Goal: Information Seeking & Learning: Learn about a topic

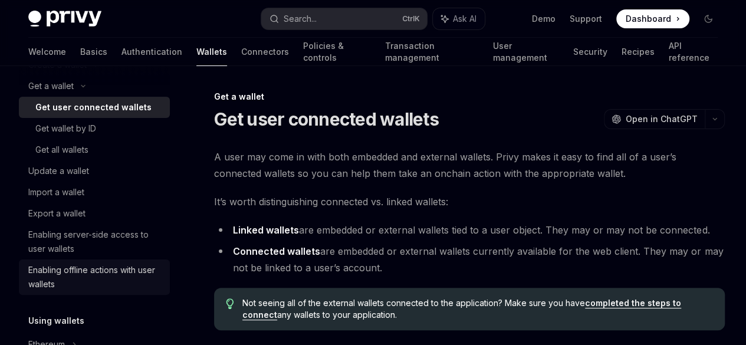
scroll to position [177, 0]
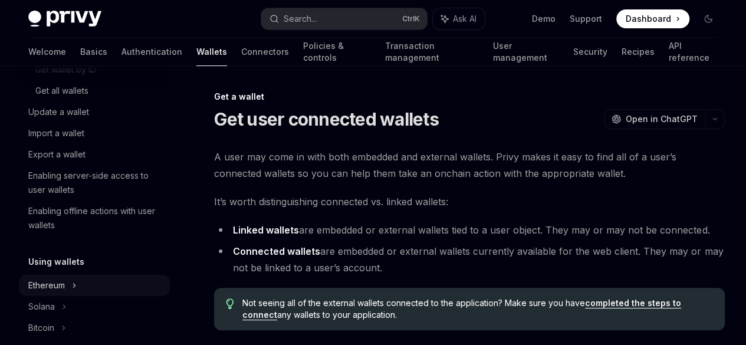
click at [94, 13] on icon at bounding box center [96, 6] width 5 height 14
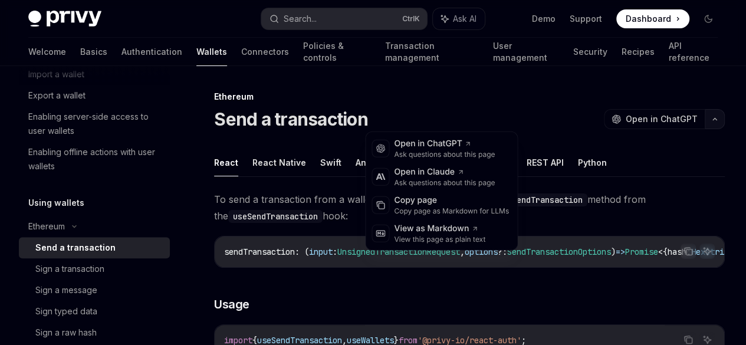
click at [704, 122] on button "button" at bounding box center [714, 119] width 20 height 20
click at [436, 198] on div "Copy page" at bounding box center [451, 201] width 115 height 12
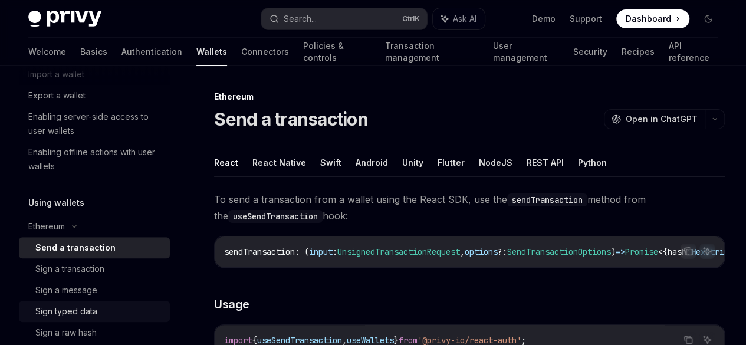
scroll to position [295, 0]
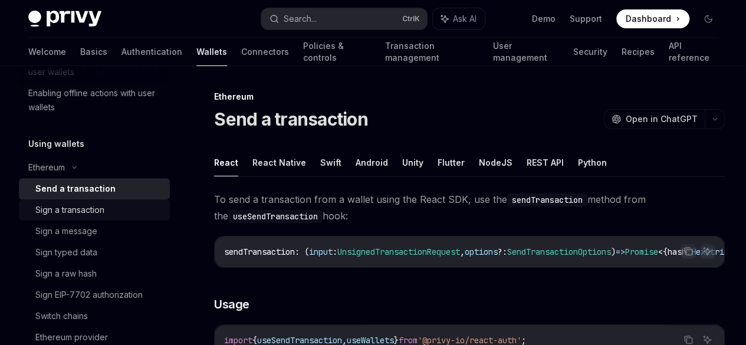
click at [91, 209] on div "Sign a transaction" at bounding box center [69, 210] width 69 height 14
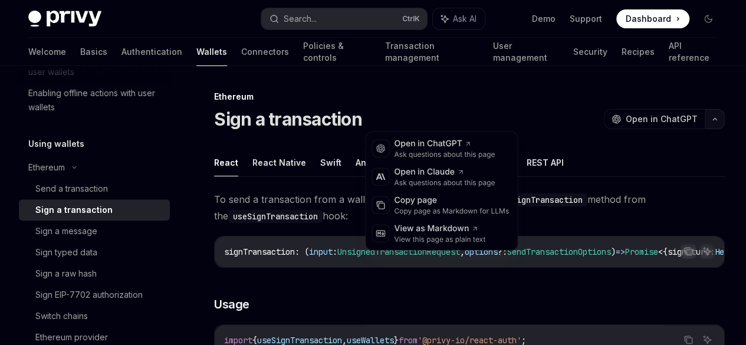
click at [707, 118] on icon "button" at bounding box center [714, 119] width 14 height 5
click at [434, 199] on div "Copy page" at bounding box center [451, 201] width 115 height 12
click at [704, 120] on button "button" at bounding box center [714, 119] width 20 height 20
click at [434, 205] on div "Copy page" at bounding box center [451, 201] width 115 height 12
click at [707, 120] on icon "button" at bounding box center [714, 119] width 14 height 5
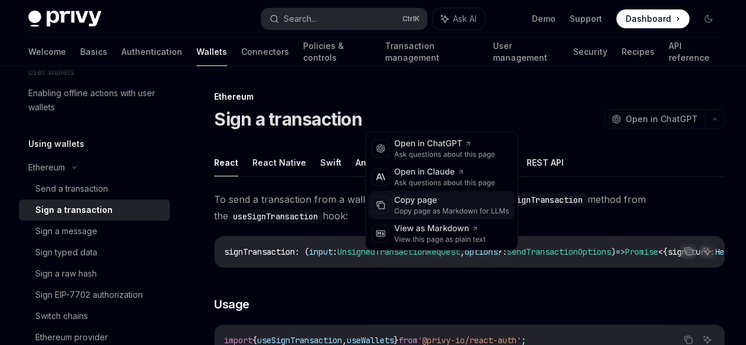
click at [463, 200] on div "Copy page" at bounding box center [451, 201] width 115 height 12
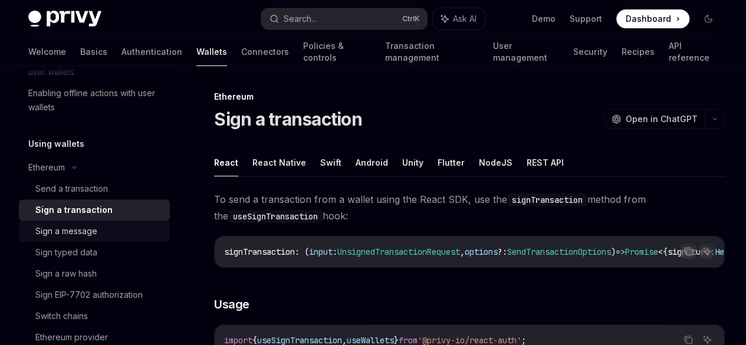
click at [88, 237] on div "Sign a message" at bounding box center [66, 231] width 62 height 14
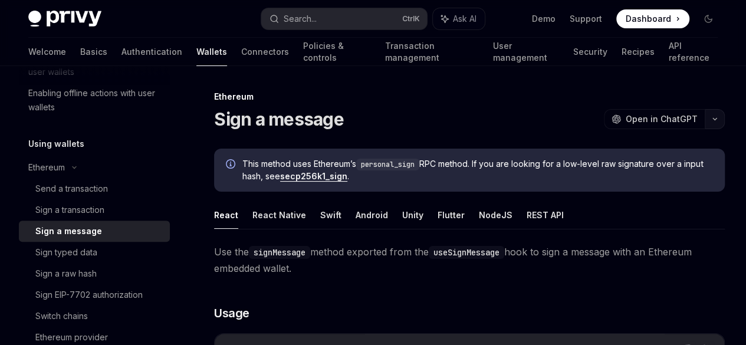
click at [704, 123] on button "button" at bounding box center [714, 119] width 20 height 20
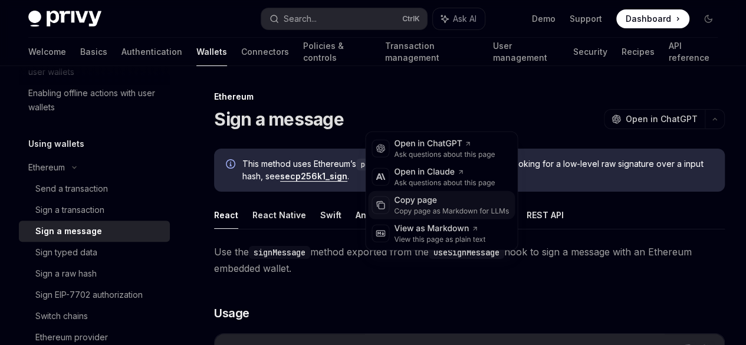
click at [459, 209] on div "Copy page as Markdown for LLMs" at bounding box center [451, 210] width 115 height 9
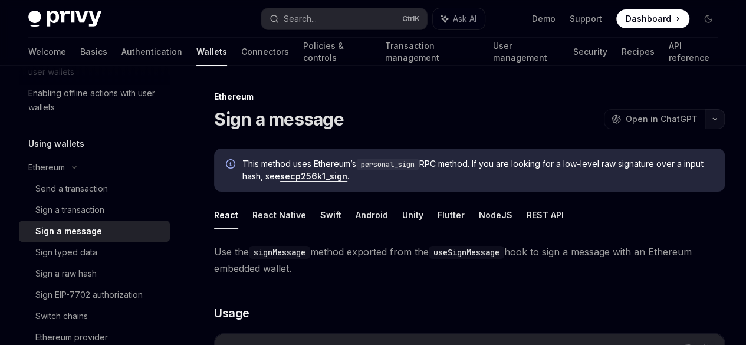
click at [707, 119] on icon "button" at bounding box center [714, 119] width 14 height 5
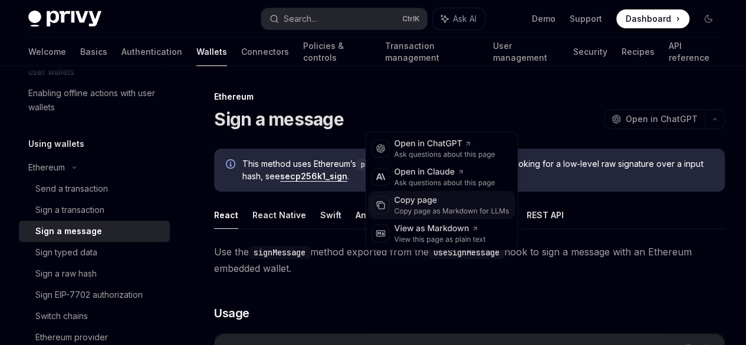
click at [472, 206] on div "Copy page as Markdown for LLMs" at bounding box center [451, 210] width 115 height 9
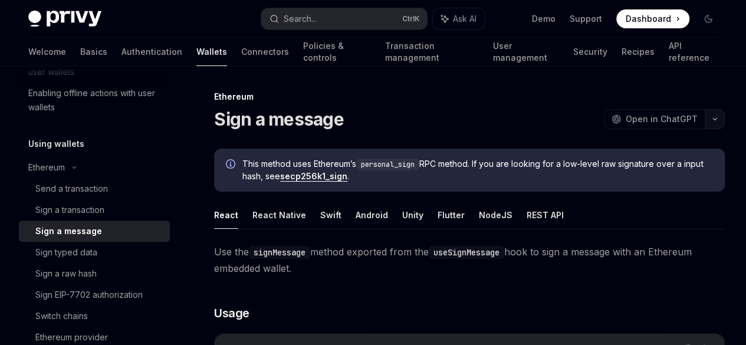
click at [704, 116] on button "button" at bounding box center [714, 119] width 20 height 20
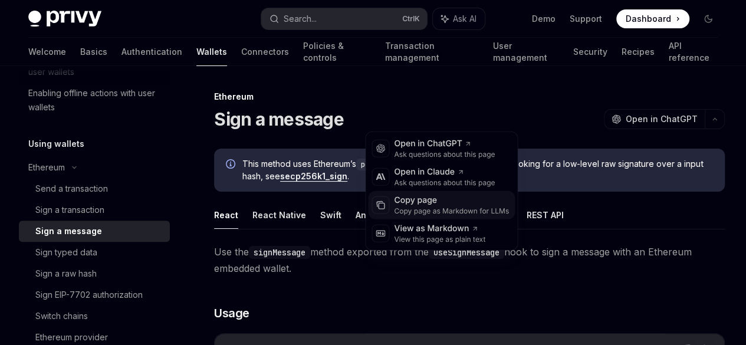
click at [486, 208] on div "Copy page as Markdown for LLMs" at bounding box center [451, 210] width 115 height 9
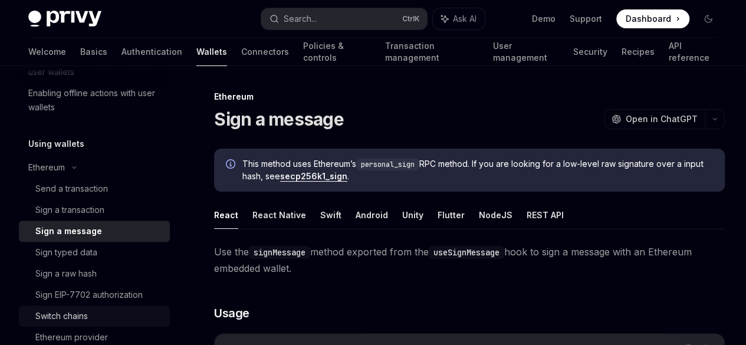
scroll to position [354, 0]
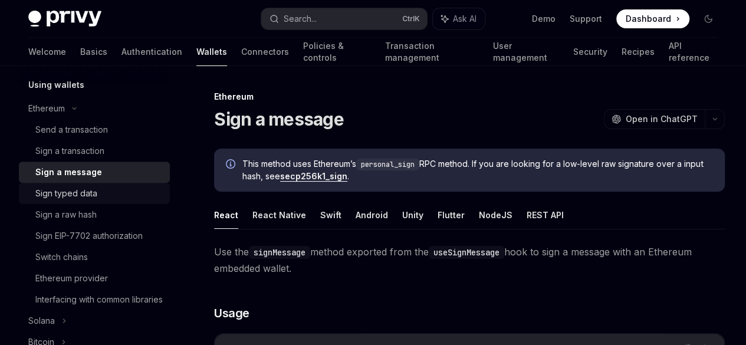
click at [102, 195] on div "Sign typed data" at bounding box center [98, 193] width 127 height 14
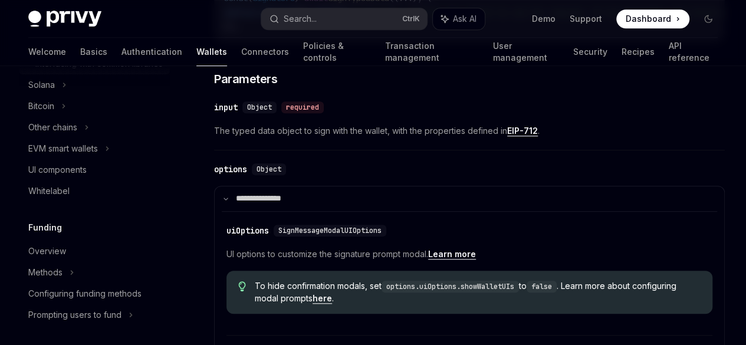
scroll to position [648, 0]
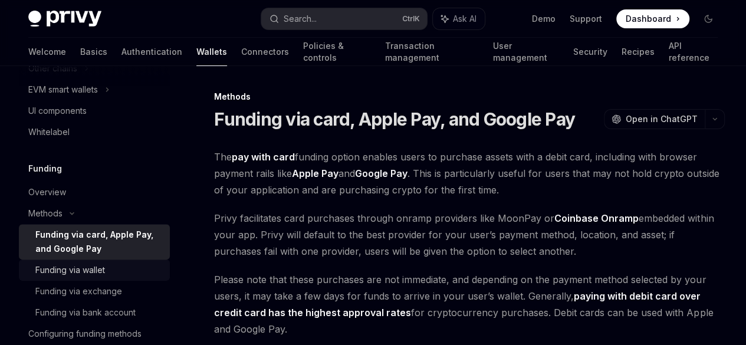
scroll to position [707, 0]
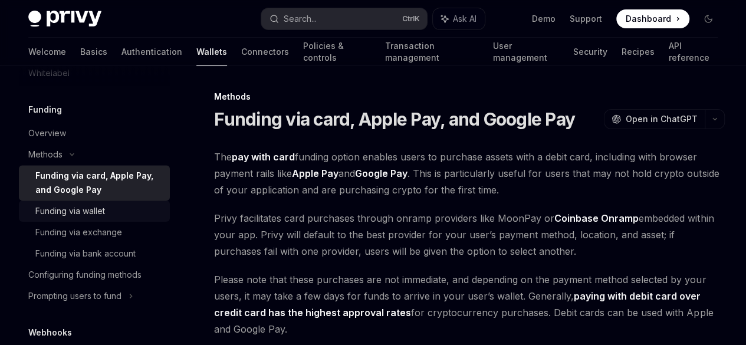
click at [91, 218] on div "Funding via wallet" at bounding box center [70, 211] width 70 height 14
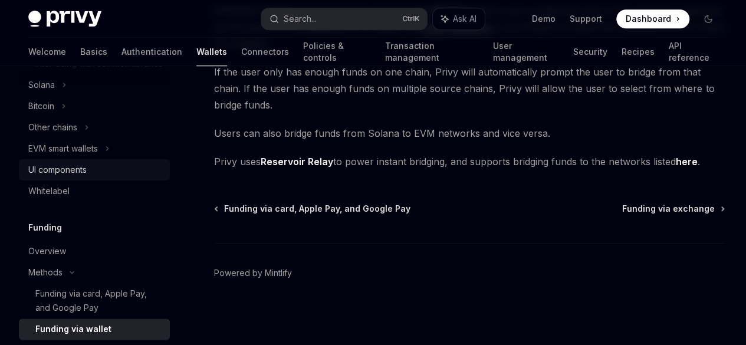
scroll to position [531, 0]
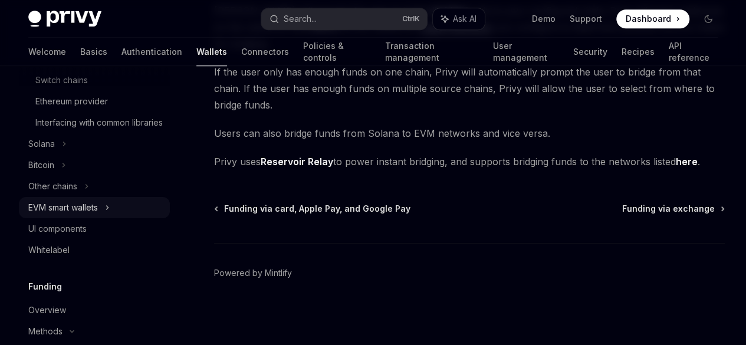
click at [98, 215] on div "EVM smart wallets" at bounding box center [63, 207] width 70 height 14
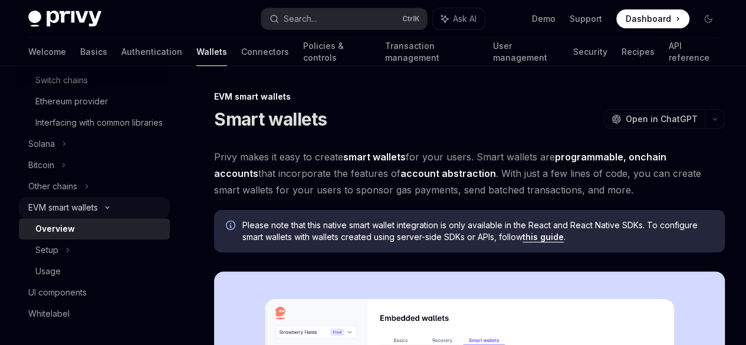
click at [106, 210] on icon at bounding box center [107, 207] width 14 height 5
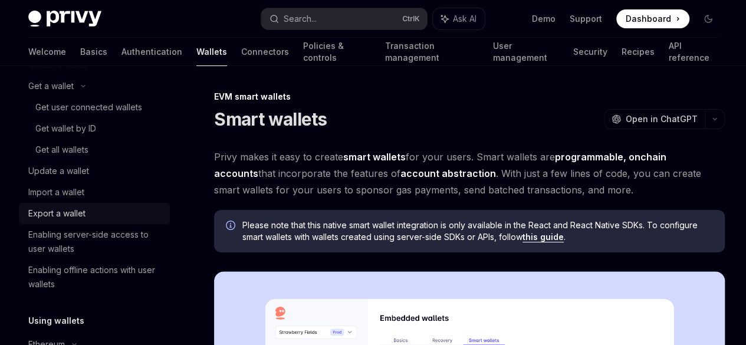
scroll to position [59, 0]
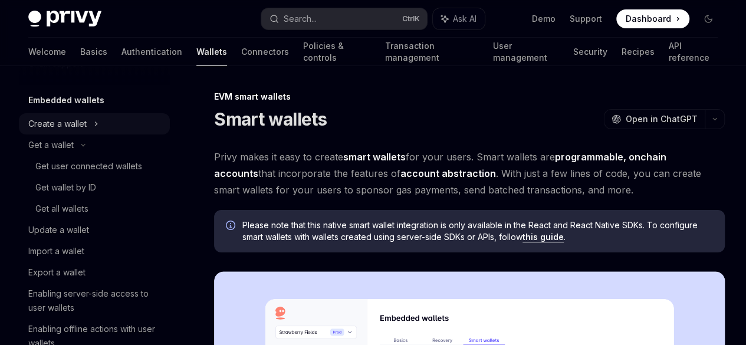
click at [92, 122] on div "Create a wallet" at bounding box center [94, 123] width 151 height 21
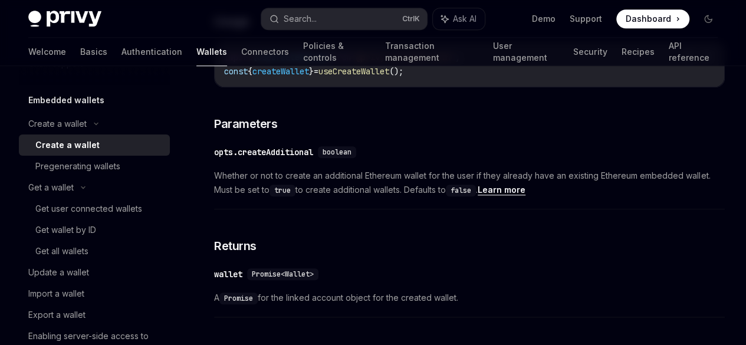
scroll to position [589, 0]
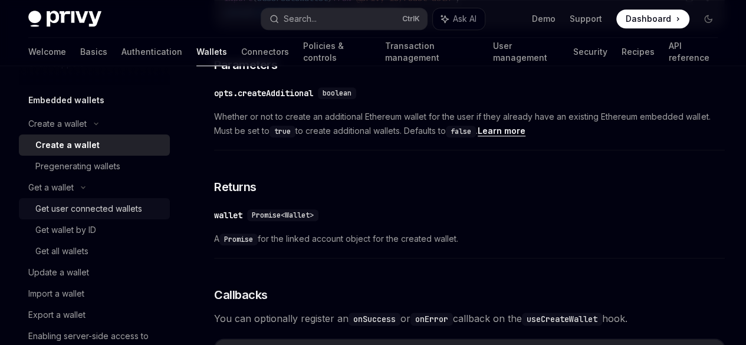
click at [90, 206] on div "Get user connected wallets" at bounding box center [88, 209] width 107 height 14
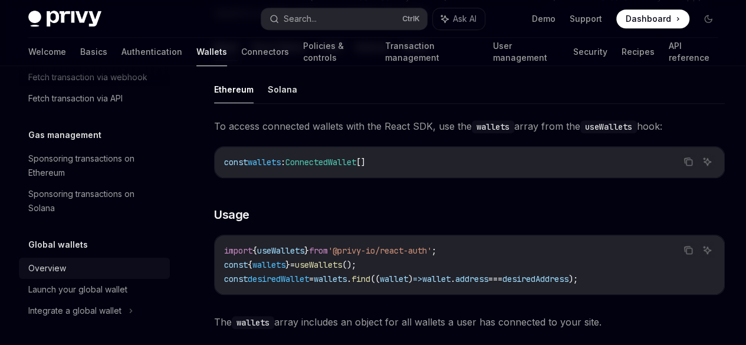
scroll to position [472, 0]
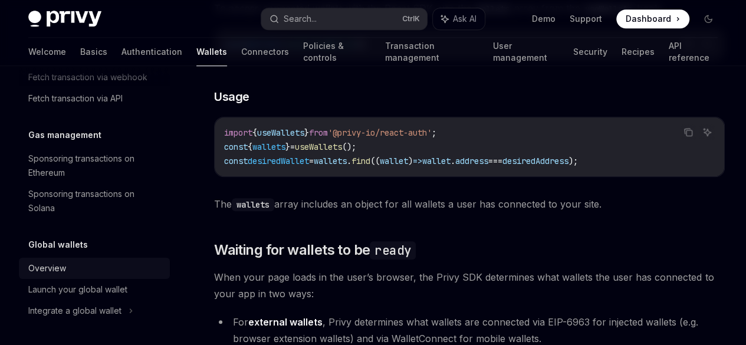
click at [101, 271] on div "Overview" at bounding box center [95, 268] width 134 height 14
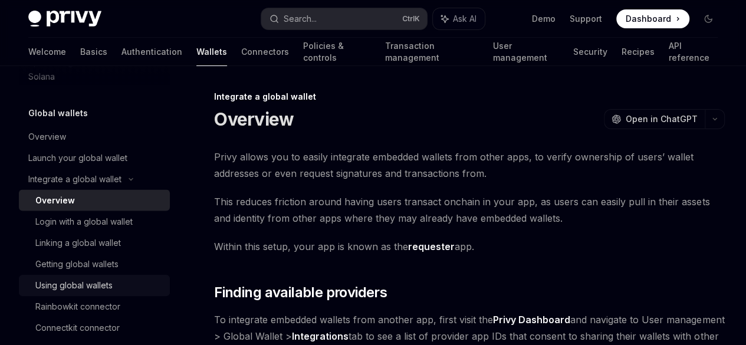
scroll to position [1233, 0]
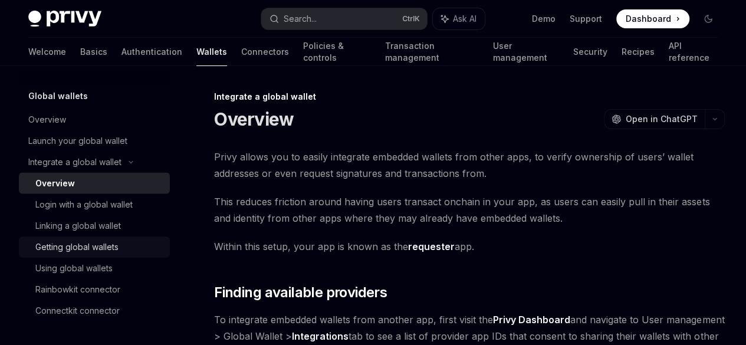
click at [118, 248] on div "Getting global wallets" at bounding box center [76, 247] width 83 height 14
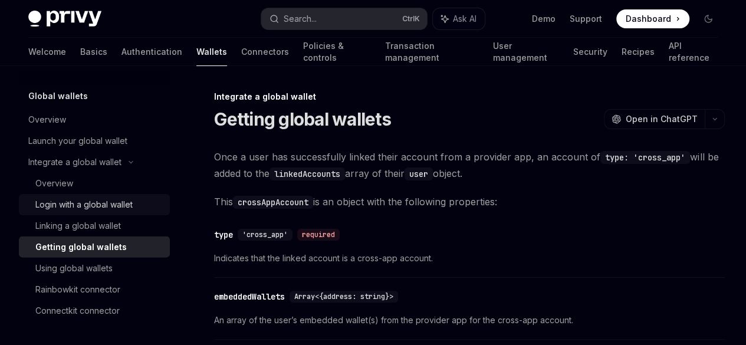
click at [108, 205] on div "Login with a global wallet" at bounding box center [83, 204] width 97 height 14
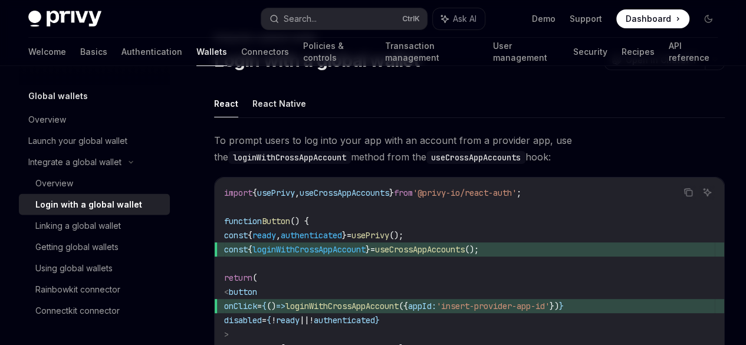
scroll to position [118, 0]
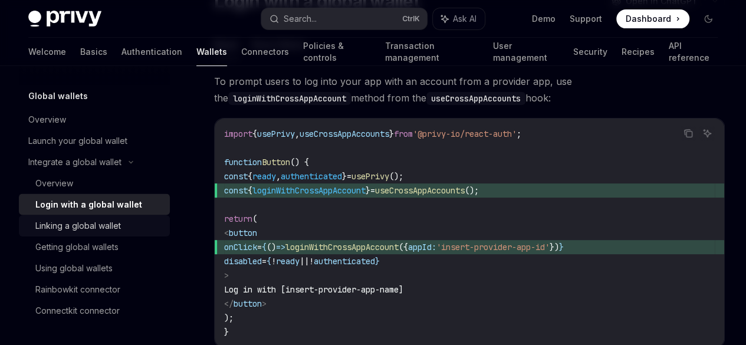
click at [119, 232] on div "Linking a global wallet" at bounding box center [77, 226] width 85 height 14
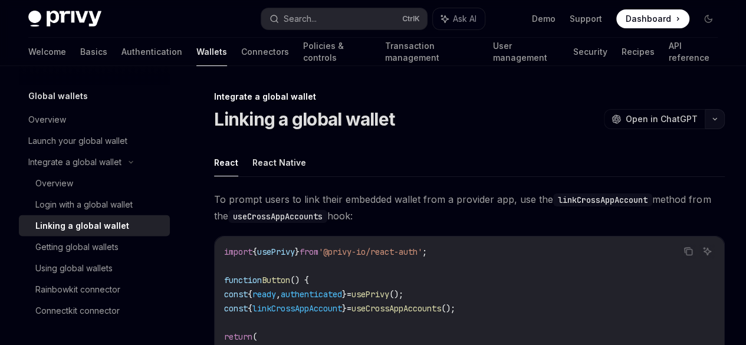
click at [707, 120] on icon "button" at bounding box center [714, 119] width 14 height 5
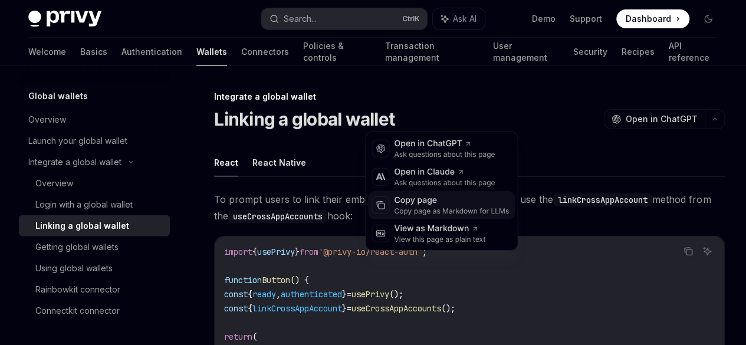
click at [444, 196] on div "Copy page" at bounding box center [451, 201] width 115 height 12
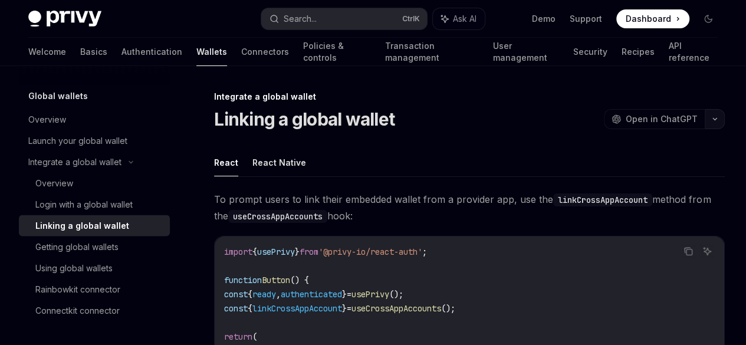
click at [704, 114] on button "button" at bounding box center [714, 119] width 20 height 20
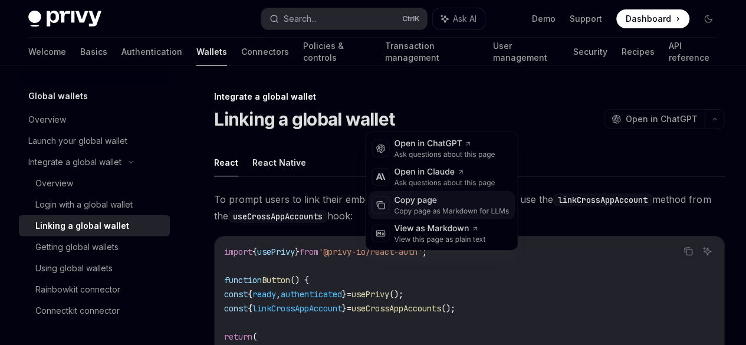
click at [433, 210] on div "Copy page as Markdown for LLMs" at bounding box center [451, 210] width 115 height 9
click at [704, 123] on button "button" at bounding box center [714, 119] width 20 height 20
click at [453, 207] on div "Copy page as Markdown for LLMs" at bounding box center [451, 210] width 115 height 9
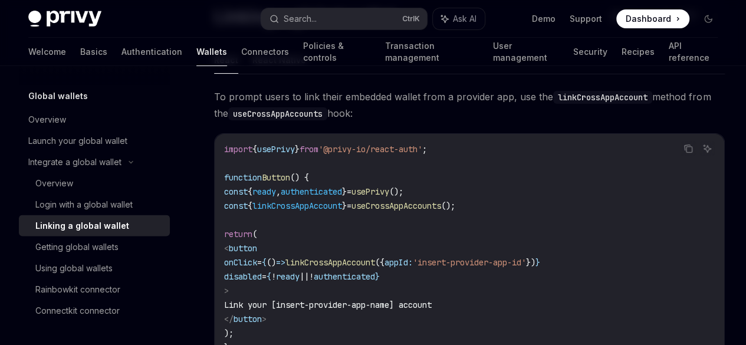
scroll to position [44, 0]
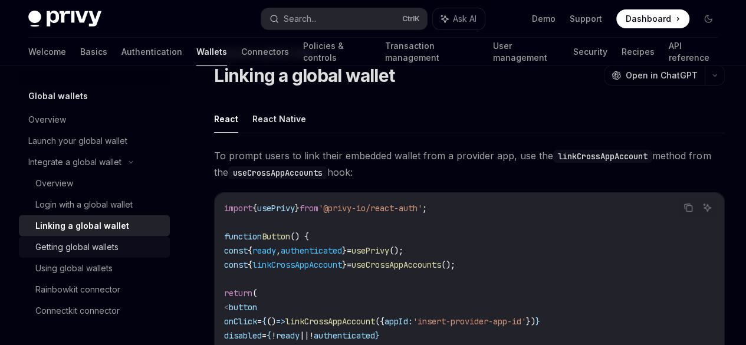
click at [82, 246] on div "Getting global wallets" at bounding box center [76, 247] width 83 height 14
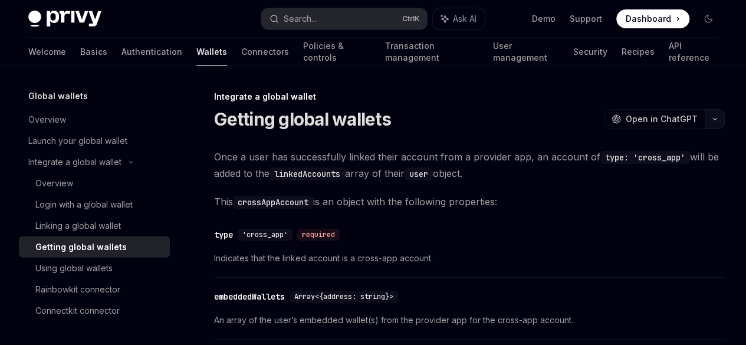
click at [704, 115] on button "button" at bounding box center [714, 119] width 20 height 20
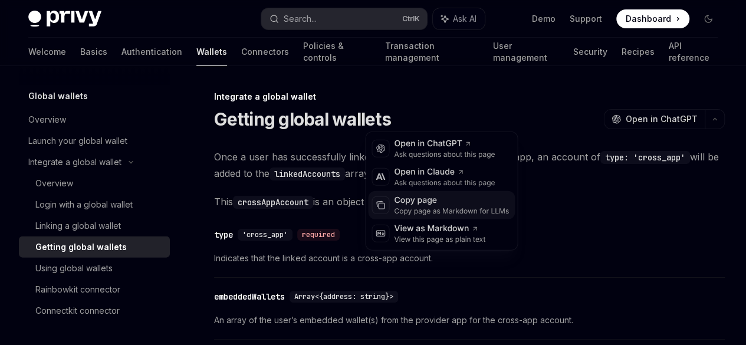
click at [444, 200] on div "Copy page" at bounding box center [451, 201] width 115 height 12
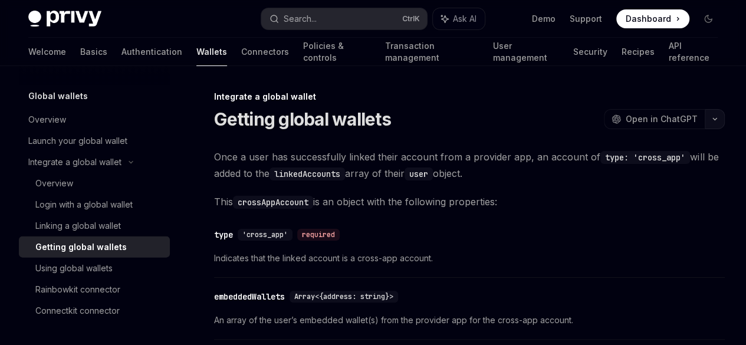
click at [704, 118] on button "button" at bounding box center [714, 119] width 20 height 20
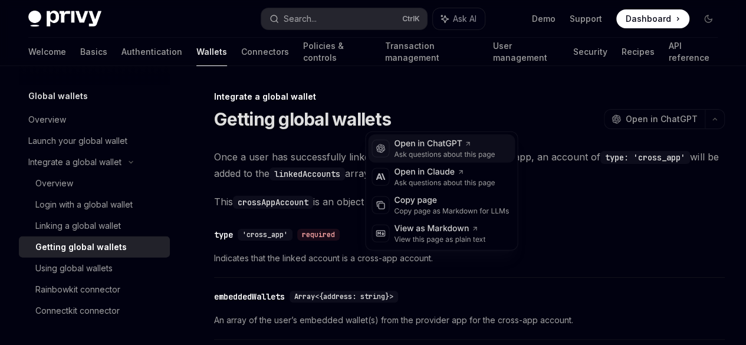
drag, startPoint x: 463, startPoint y: 202, endPoint x: 486, endPoint y: 157, distance: 50.4
click at [463, 202] on div "Copy page" at bounding box center [451, 201] width 115 height 12
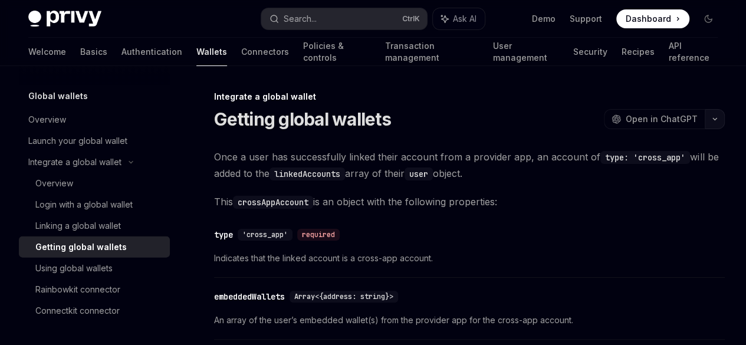
click at [707, 117] on icon "button" at bounding box center [714, 119] width 14 height 5
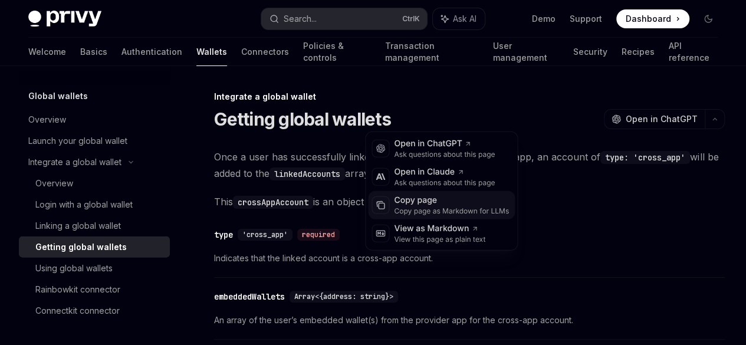
click at [463, 199] on div "Copy page" at bounding box center [451, 201] width 115 height 12
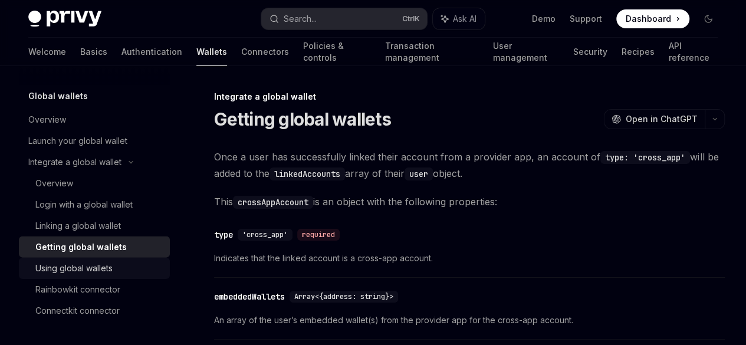
click at [73, 269] on div "Using global wallets" at bounding box center [73, 268] width 77 height 14
type textarea "*"
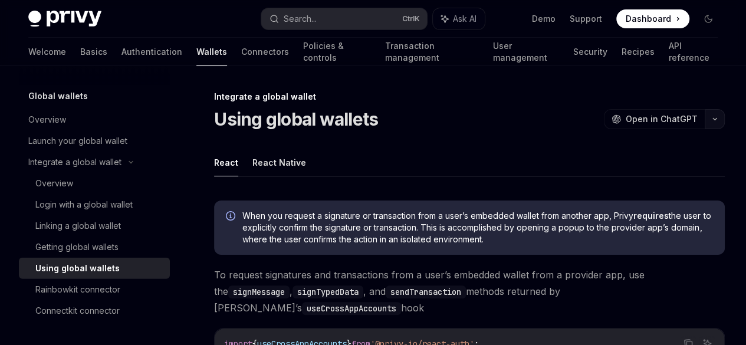
click at [713, 118] on icon "button" at bounding box center [715, 119] width 4 height 2
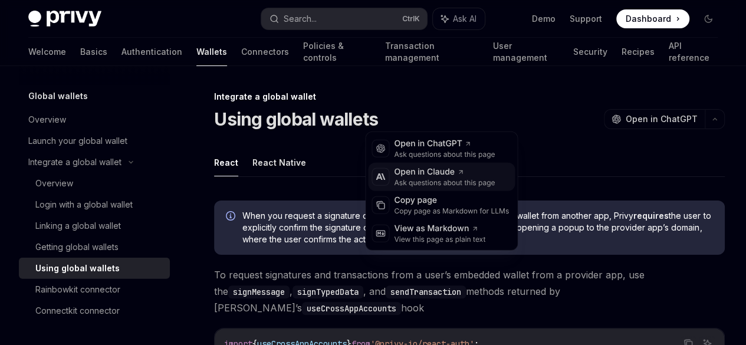
drag, startPoint x: 446, startPoint y: 210, endPoint x: 482, endPoint y: 179, distance: 48.1
click at [446, 210] on div "Copy page as Markdown for LLMs" at bounding box center [451, 210] width 115 height 9
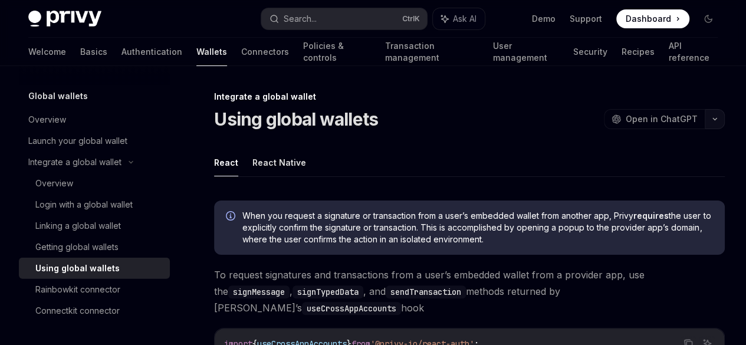
click at [704, 121] on button "button" at bounding box center [714, 119] width 20 height 20
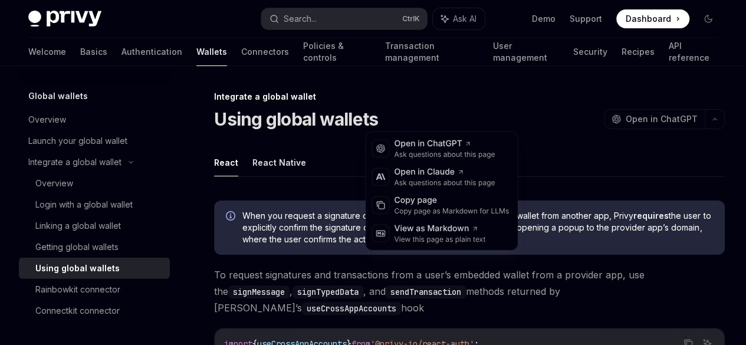
drag, startPoint x: 469, startPoint y: 203, endPoint x: 512, endPoint y: 129, distance: 86.3
click at [469, 202] on div "Copy page" at bounding box center [451, 201] width 115 height 12
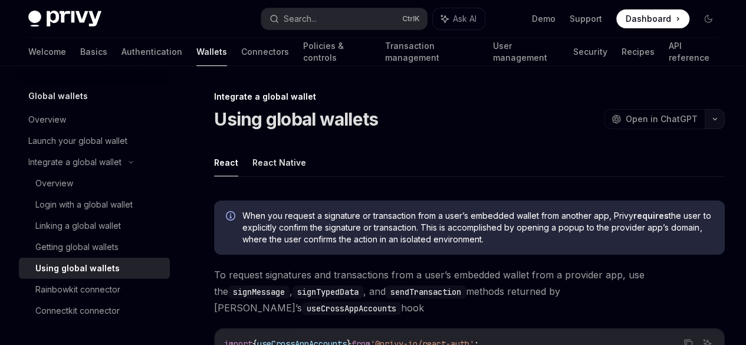
click at [704, 121] on button "button" at bounding box center [714, 119] width 20 height 20
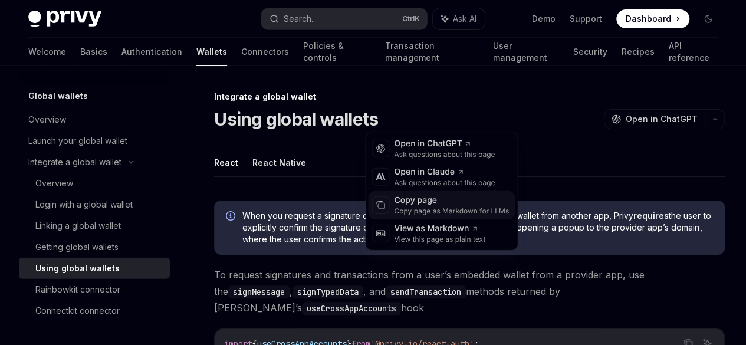
click at [482, 205] on div "Copy page" at bounding box center [451, 201] width 115 height 12
